Goal: Understand process/instructions: Learn how to perform a task or action

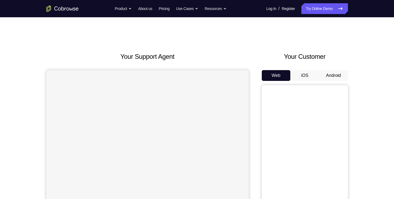
click at [327, 73] on button "Android" at bounding box center [333, 75] width 29 height 11
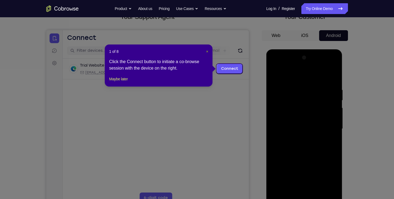
click at [207, 50] on span "×" at bounding box center [207, 51] width 2 height 4
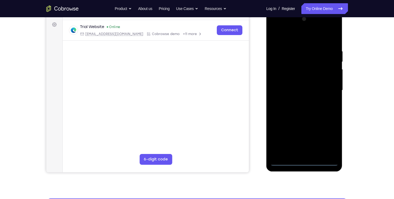
scroll to position [81, 0]
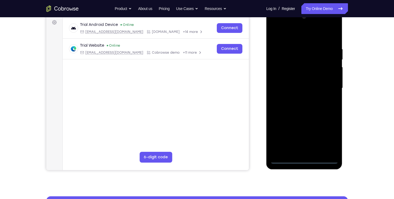
click at [306, 158] on div at bounding box center [304, 88] width 68 height 151
click at [327, 138] on div at bounding box center [304, 88] width 68 height 151
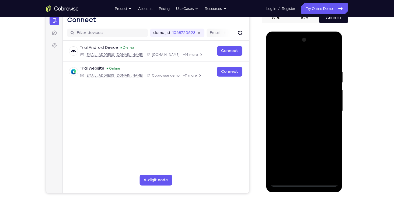
scroll to position [58, 0]
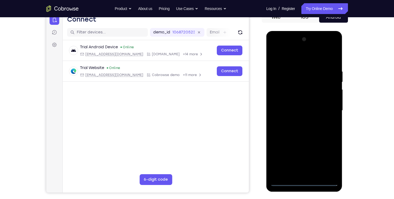
click at [294, 58] on div at bounding box center [304, 110] width 68 height 151
click at [328, 107] on div at bounding box center [304, 110] width 68 height 151
click at [308, 174] on div at bounding box center [304, 110] width 68 height 151
click at [287, 102] on div at bounding box center [304, 110] width 68 height 151
click at [290, 89] on div at bounding box center [304, 110] width 68 height 151
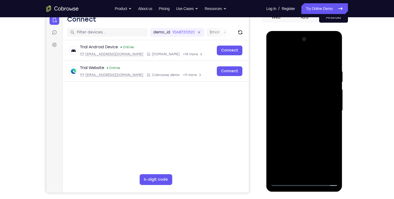
click at [289, 102] on div at bounding box center [304, 110] width 68 height 151
click at [332, 98] on div at bounding box center [304, 110] width 68 height 151
click at [284, 101] on div at bounding box center [304, 110] width 68 height 151
click at [298, 109] on div at bounding box center [304, 110] width 68 height 151
click at [302, 128] on div at bounding box center [304, 110] width 68 height 151
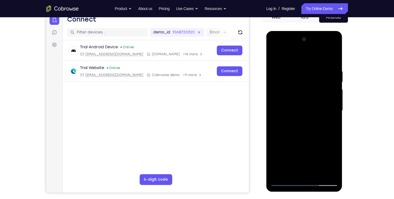
click at [302, 128] on div at bounding box center [304, 110] width 68 height 151
click at [305, 123] on div at bounding box center [304, 110] width 68 height 151
click at [319, 175] on div at bounding box center [304, 110] width 68 height 151
click at [304, 139] on div at bounding box center [304, 110] width 68 height 151
click at [302, 121] on div at bounding box center [304, 110] width 68 height 151
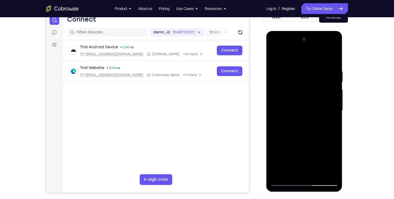
click at [296, 171] on div at bounding box center [304, 110] width 68 height 151
click at [312, 134] on div at bounding box center [304, 110] width 68 height 151
click at [291, 77] on div at bounding box center [304, 110] width 68 height 151
click at [298, 171] on div at bounding box center [304, 110] width 68 height 151
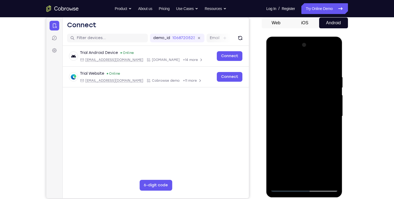
scroll to position [51, 0]
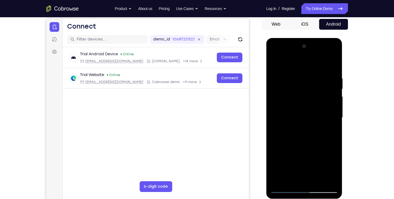
drag, startPoint x: 295, startPoint y: 122, endPoint x: 299, endPoint y: 85, distance: 37.3
click at [299, 85] on div at bounding box center [304, 117] width 68 height 151
drag, startPoint x: 295, startPoint y: 143, endPoint x: 297, endPoint y: 93, distance: 49.9
drag, startPoint x: 297, startPoint y: 93, endPoint x: 302, endPoint y: 156, distance: 63.2
drag, startPoint x: 302, startPoint y: 156, endPoint x: 303, endPoint y: 117, distance: 39.6
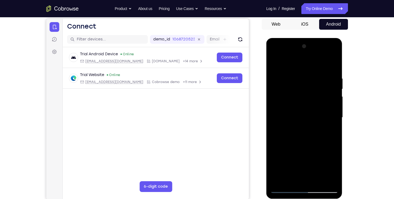
drag, startPoint x: 37, startPoint y: 79, endPoint x: 349, endPoint y: 104, distance: 313.4
click at [349, 104] on div "Your Support Agent Your Customer Web iOS Android Next Steps We’d be happy to gi…" at bounding box center [197, 143] width 345 height 355
drag, startPoint x: 307, startPoint y: 154, endPoint x: 310, endPoint y: 111, distance: 42.9
drag, startPoint x: 44, startPoint y: 73, endPoint x: 346, endPoint y: 118, distance: 306.1
click at [346, 118] on div at bounding box center [305, 117] width 86 height 166
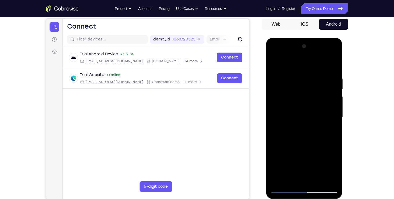
click at [290, 171] on div at bounding box center [304, 117] width 68 height 151
click at [291, 113] on div at bounding box center [304, 117] width 68 height 151
click at [328, 180] on div at bounding box center [304, 117] width 68 height 151
click at [283, 189] on div at bounding box center [304, 117] width 68 height 151
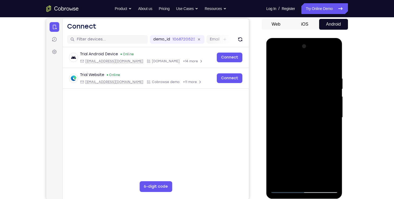
click at [291, 179] on div at bounding box center [304, 117] width 68 height 151
drag, startPoint x: 315, startPoint y: 149, endPoint x: 293, endPoint y: 151, distance: 22.2
click at [293, 151] on div at bounding box center [304, 117] width 68 height 151
click at [335, 169] on div at bounding box center [304, 117] width 68 height 151
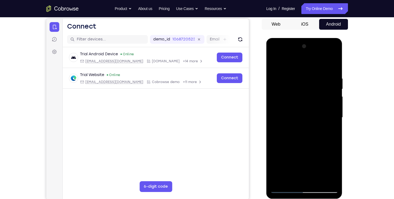
click at [335, 169] on div at bounding box center [304, 117] width 68 height 151
drag, startPoint x: 335, startPoint y: 169, endPoint x: 316, endPoint y: 150, distance: 27.2
click at [316, 150] on div at bounding box center [304, 117] width 68 height 151
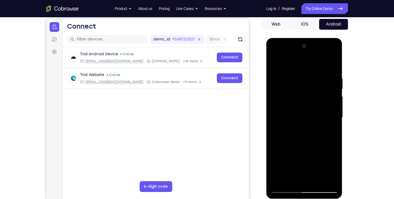
click at [334, 168] on div at bounding box center [304, 117] width 68 height 151
click at [316, 151] on div at bounding box center [304, 117] width 68 height 151
click at [293, 150] on div at bounding box center [304, 117] width 68 height 151
click at [311, 168] on div at bounding box center [304, 117] width 68 height 151
drag, startPoint x: 299, startPoint y: 161, endPoint x: 329, endPoint y: 160, distance: 29.9
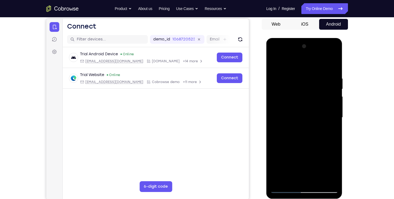
click at [329, 160] on div at bounding box center [304, 117] width 68 height 151
click at [335, 171] on div at bounding box center [304, 117] width 68 height 151
click at [328, 161] on div at bounding box center [304, 117] width 68 height 151
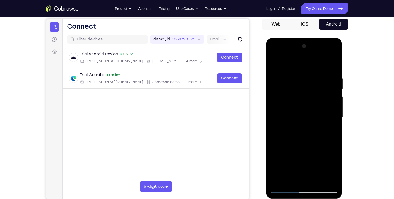
click at [311, 177] on div at bounding box center [304, 117] width 68 height 151
click at [298, 161] on div at bounding box center [304, 117] width 68 height 151
click at [322, 160] on div at bounding box center [304, 117] width 68 height 151
click at [302, 159] on div at bounding box center [304, 117] width 68 height 151
click at [303, 176] on div at bounding box center [304, 117] width 68 height 151
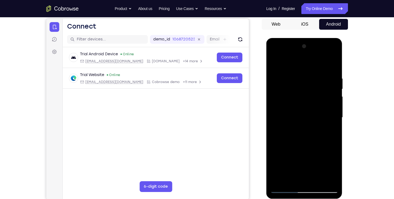
click at [302, 159] on div at bounding box center [304, 117] width 68 height 151
click at [314, 158] on div at bounding box center [304, 117] width 68 height 151
click at [318, 168] on div at bounding box center [304, 117] width 68 height 151
click at [298, 159] on div at bounding box center [304, 117] width 68 height 151
drag, startPoint x: 285, startPoint y: 179, endPoint x: 285, endPoint y: 176, distance: 3.5
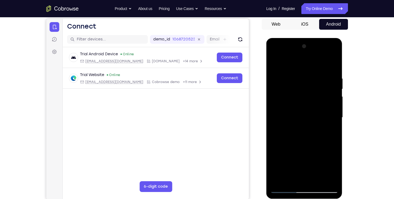
click at [285, 176] on div at bounding box center [304, 117] width 68 height 151
click at [288, 149] on div at bounding box center [304, 117] width 68 height 151
click at [331, 126] on div at bounding box center [304, 117] width 68 height 151
click at [329, 172] on div at bounding box center [304, 117] width 68 height 151
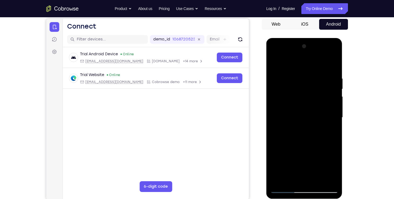
click at [304, 161] on div at bounding box center [304, 117] width 68 height 151
click at [305, 178] on div at bounding box center [304, 117] width 68 height 151
click at [303, 159] on div at bounding box center [304, 117] width 68 height 151
click at [275, 170] on div at bounding box center [304, 117] width 68 height 151
click at [304, 159] on div at bounding box center [304, 117] width 68 height 151
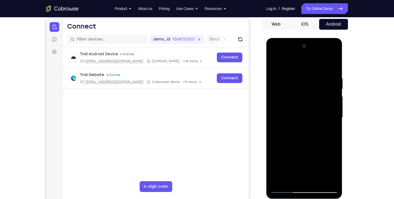
click at [304, 177] on div at bounding box center [304, 117] width 68 height 151
click at [316, 162] on div at bounding box center [304, 117] width 68 height 151
click at [318, 170] on div at bounding box center [304, 117] width 68 height 151
click at [298, 161] on div at bounding box center [304, 117] width 68 height 151
drag, startPoint x: 316, startPoint y: 158, endPoint x: 298, endPoint y: 160, distance: 17.8
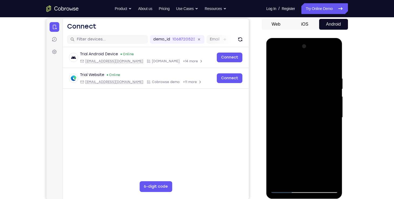
click at [298, 160] on div at bounding box center [304, 117] width 68 height 151
click at [336, 170] on div at bounding box center [304, 117] width 68 height 151
click at [300, 162] on div at bounding box center [304, 117] width 68 height 151
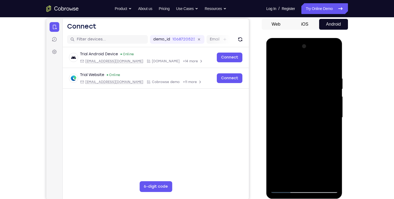
click at [316, 159] on div at bounding box center [304, 117] width 68 height 151
click at [304, 159] on div at bounding box center [304, 117] width 68 height 151
click at [305, 177] on div at bounding box center [304, 117] width 68 height 151
click at [304, 160] on div at bounding box center [304, 117] width 68 height 151
click at [280, 150] on div at bounding box center [304, 117] width 68 height 151
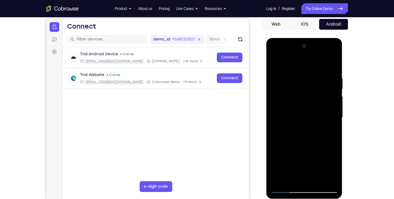
click at [299, 160] on div at bounding box center [304, 117] width 68 height 151
click at [307, 160] on div at bounding box center [304, 117] width 68 height 151
click at [304, 176] on div at bounding box center [304, 117] width 68 height 151
drag, startPoint x: 284, startPoint y: 180, endPoint x: 285, endPoint y: 171, distance: 9.4
click at [285, 171] on div at bounding box center [304, 117] width 68 height 151
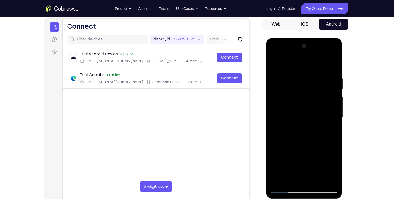
click at [291, 159] on div at bounding box center [304, 117] width 68 height 151
drag, startPoint x: 300, startPoint y: 164, endPoint x: 301, endPoint y: 157, distance: 7.1
click at [301, 157] on div at bounding box center [304, 117] width 68 height 151
click at [327, 171] on div at bounding box center [304, 117] width 68 height 151
click at [330, 127] on div at bounding box center [304, 117] width 68 height 151
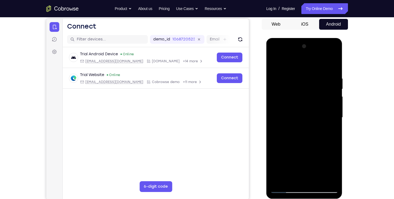
click at [275, 65] on div at bounding box center [304, 117] width 68 height 151
click at [302, 127] on div at bounding box center [304, 117] width 68 height 151
click at [301, 178] on div at bounding box center [304, 117] width 68 height 151
drag, startPoint x: 310, startPoint y: 170, endPoint x: 328, endPoint y: 169, distance: 17.8
click at [328, 169] on div at bounding box center [304, 117] width 68 height 151
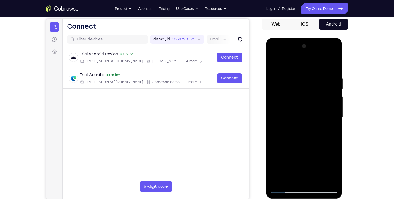
click at [328, 169] on div at bounding box center [304, 117] width 68 height 151
click at [337, 171] on div at bounding box center [304, 117] width 68 height 151
click at [287, 162] on div at bounding box center [304, 117] width 68 height 151
click at [300, 176] on div at bounding box center [304, 117] width 68 height 151
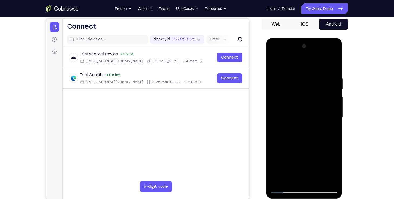
drag, startPoint x: 283, startPoint y: 179, endPoint x: 283, endPoint y: 173, distance: 5.9
click at [283, 173] on div at bounding box center [304, 117] width 68 height 151
click at [289, 160] on div at bounding box center [304, 117] width 68 height 151
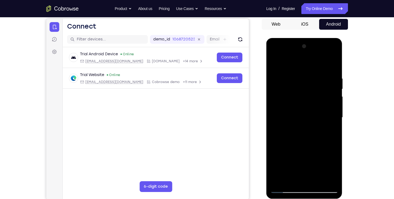
click at [289, 160] on div at bounding box center [304, 117] width 68 height 151
drag, startPoint x: 298, startPoint y: 166, endPoint x: 299, endPoint y: 155, distance: 11.1
click at [299, 155] on div at bounding box center [304, 117] width 68 height 151
drag, startPoint x: 308, startPoint y: 166, endPoint x: 311, endPoint y: 154, distance: 12.7
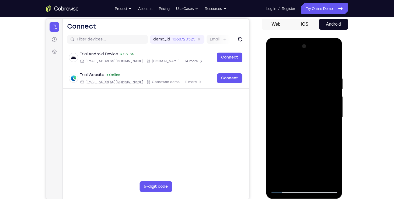
click at [311, 154] on div at bounding box center [304, 117] width 68 height 151
drag, startPoint x: 317, startPoint y: 171, endPoint x: 318, endPoint y: 154, distance: 17.5
click at [318, 154] on div at bounding box center [304, 117] width 68 height 151
drag, startPoint x: 318, startPoint y: 154, endPoint x: 320, endPoint y: 141, distance: 12.8
drag, startPoint x: 320, startPoint y: 141, endPoint x: 320, endPoint y: 165, distance: 23.4
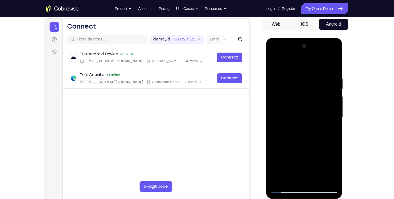
drag, startPoint x: 320, startPoint y: 165, endPoint x: 320, endPoint y: 158, distance: 7.0
click at [320, 158] on div at bounding box center [304, 117] width 68 height 151
drag, startPoint x: 321, startPoint y: 169, endPoint x: 321, endPoint y: 161, distance: 7.8
click at [321, 161] on div at bounding box center [304, 117] width 68 height 151
drag, startPoint x: 321, startPoint y: 161, endPoint x: 321, endPoint y: 150, distance: 11.0
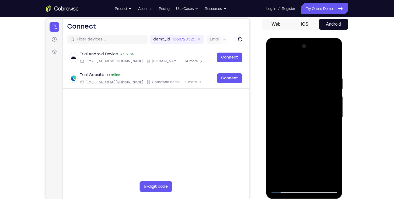
click at [321, 150] on div at bounding box center [304, 117] width 68 height 151
drag, startPoint x: 319, startPoint y: 171, endPoint x: 319, endPoint y: 150, distance: 21.0
click at [319, 150] on div at bounding box center [304, 117] width 68 height 151
click at [289, 157] on div at bounding box center [304, 117] width 68 height 151
click at [315, 126] on div at bounding box center [304, 117] width 68 height 151
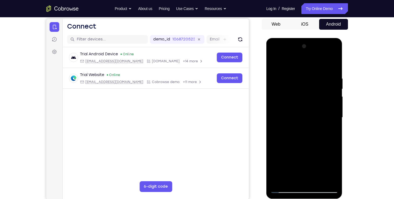
click at [334, 180] on div at bounding box center [304, 117] width 68 height 151
click at [330, 128] on div at bounding box center [304, 117] width 68 height 151
click at [274, 65] on div at bounding box center [304, 117] width 68 height 151
